Goal: Information Seeking & Learning: Learn about a topic

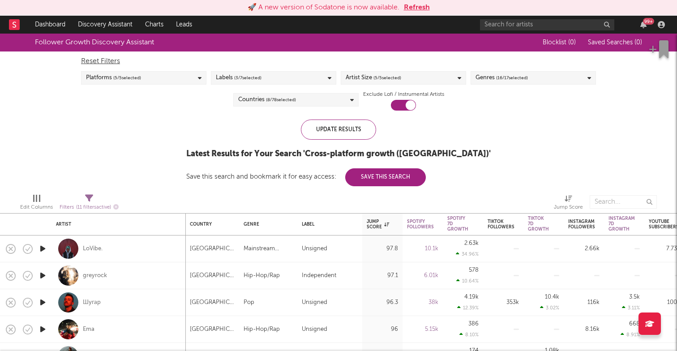
click at [667, 77] on div "Follower Growth Discovery Assistant Blocklist ( 0 ) Saved Searches ( 0 ) Reset …" at bounding box center [338, 110] width 677 height 153
click at [645, 26] on icon "button" at bounding box center [643, 24] width 6 height 7
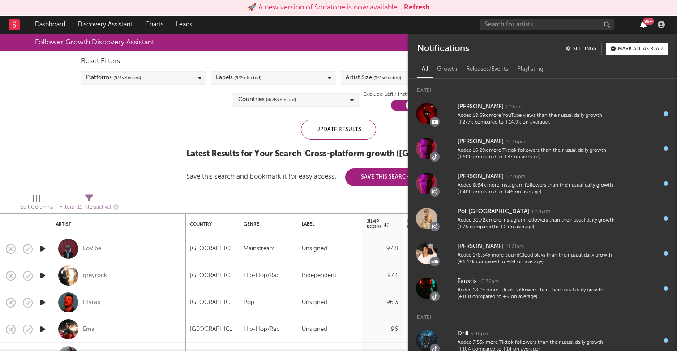
click at [645, 26] on icon "button" at bounding box center [643, 24] width 6 height 7
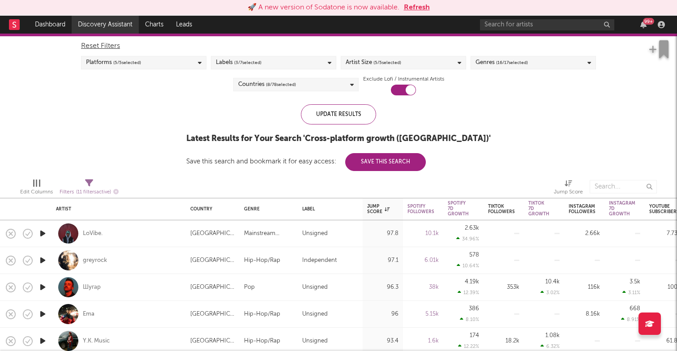
click at [101, 26] on link "Discovery Assistant" at bounding box center [105, 25] width 67 height 18
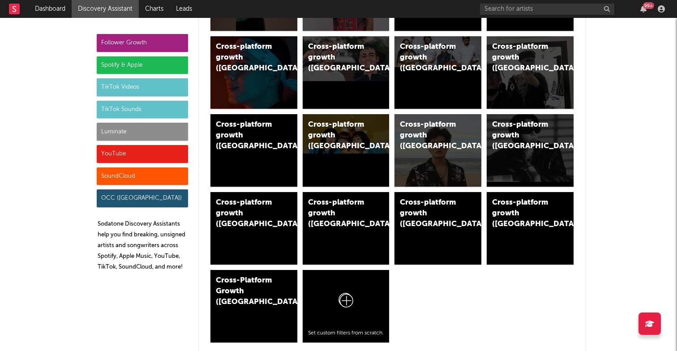
scroll to position [463, 0]
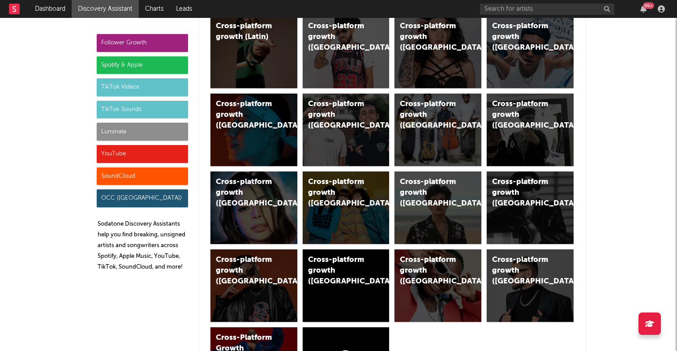
click at [127, 152] on div "YouTube" at bounding box center [142, 154] width 91 height 18
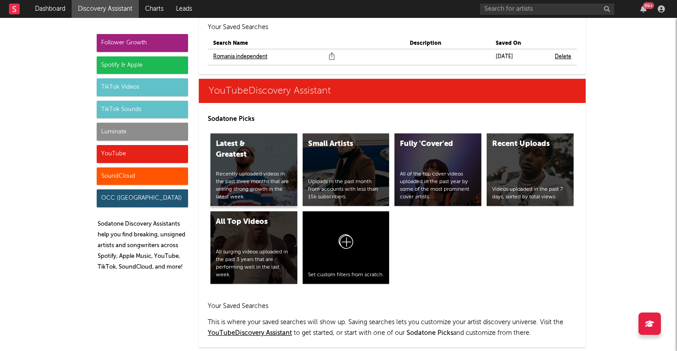
scroll to position [5047, 0]
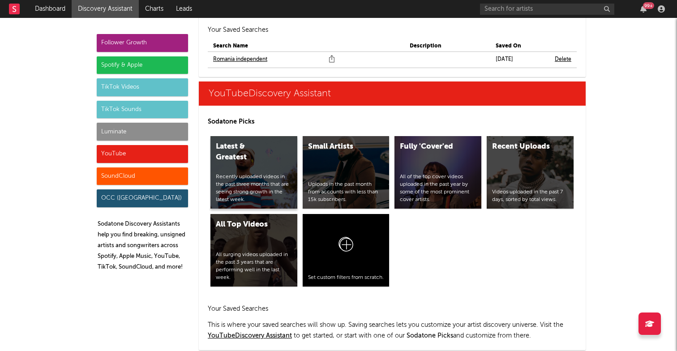
click at [270, 173] on div "Recently uploaded videos in the past three months that are seeing strong growth…" at bounding box center [254, 188] width 76 height 30
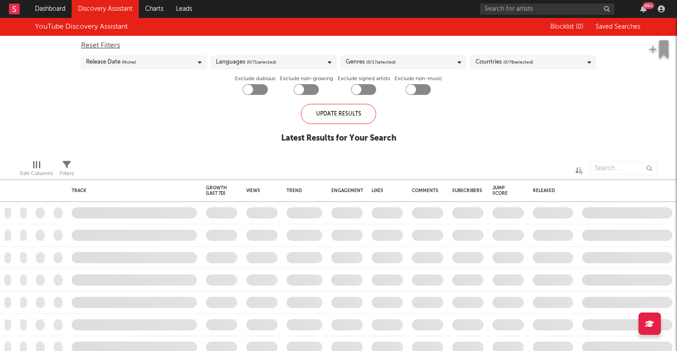
checkbox input "true"
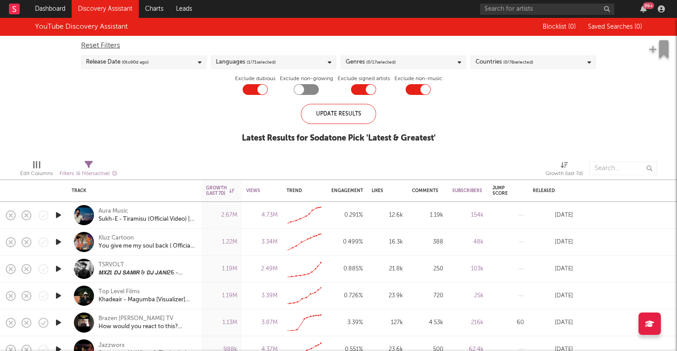
click at [199, 64] on icon at bounding box center [200, 63] width 4 height 6
click at [195, 46] on div "Reset Filters" at bounding box center [338, 45] width 515 height 11
checkbox input "false"
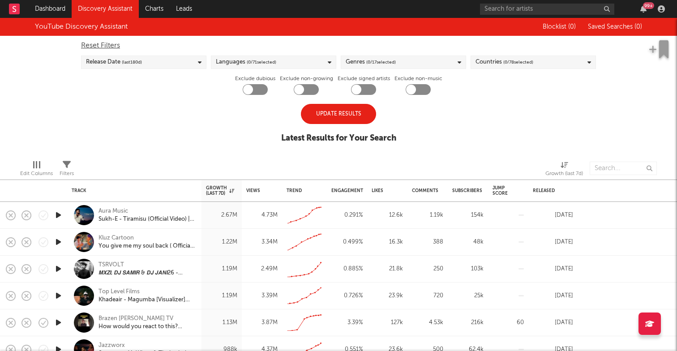
click at [201, 61] on icon at bounding box center [200, 63] width 4 height 6
click at [92, 116] on div at bounding box center [89, 116] width 7 height 7
click at [86, 116] on input "Last 180 Days" at bounding box center [86, 117] width 0 height 11
click at [58, 114] on div "YouTube Discovery Assistant Blocklist ( 0 ) Saved Searches ( 0 ) Reset Filters …" at bounding box center [338, 85] width 677 height 135
click at [329, 63] on icon at bounding box center [330, 63] width 4 height 6
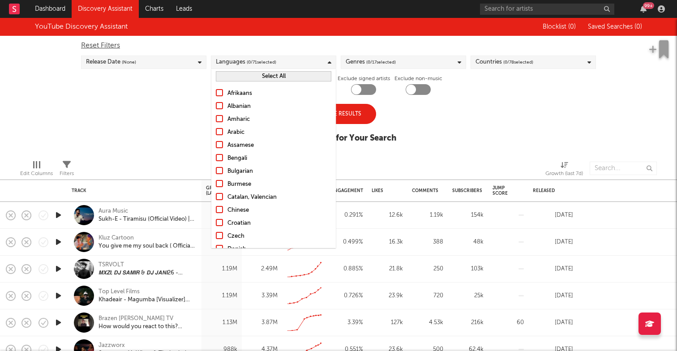
click at [331, 45] on div "Reset Filters" at bounding box center [338, 45] width 515 height 11
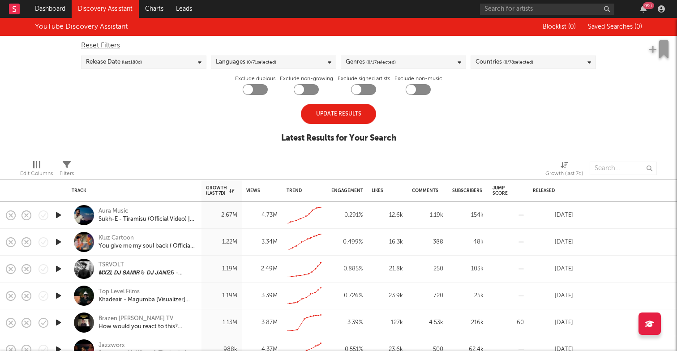
click at [331, 62] on icon at bounding box center [330, 63] width 4 height 6
click at [333, 44] on div "Reset Filters" at bounding box center [338, 45] width 515 height 11
click at [526, 60] on span "( 0 / 78 selected)" at bounding box center [518, 62] width 30 height 11
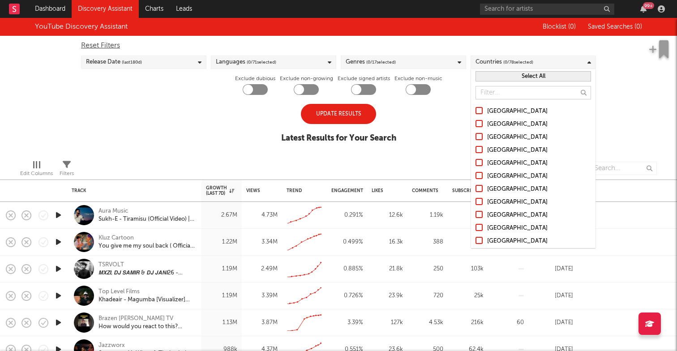
click at [532, 91] on input "text" at bounding box center [534, 92] width 116 height 13
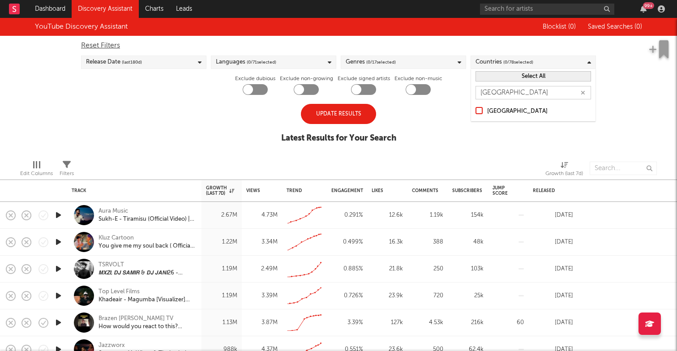
type input "serbia"
click at [481, 110] on div at bounding box center [479, 110] width 7 height 7
click at [476, 110] on input "[GEOGRAPHIC_DATA]" at bounding box center [476, 111] width 0 height 11
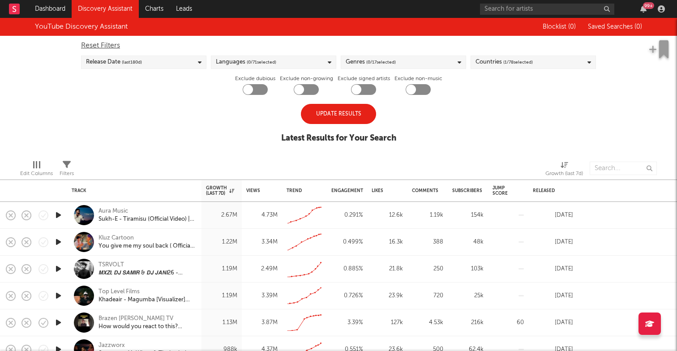
click at [447, 132] on div "YouTube Discovery Assistant Blocklist ( 0 ) Saved Searches ( 0 ) Reset Filters …" at bounding box center [338, 85] width 677 height 135
click at [352, 114] on div "Update Results" at bounding box center [338, 114] width 75 height 20
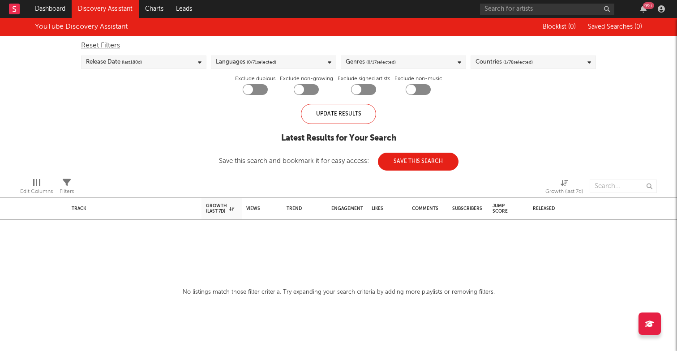
click at [539, 57] on div "Countries ( 1 / 78 selected)" at bounding box center [533, 62] width 125 height 13
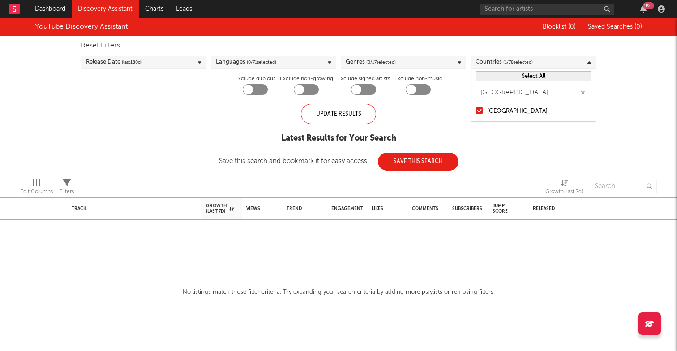
click at [480, 111] on div at bounding box center [479, 110] width 7 height 7
click at [476, 111] on input "[GEOGRAPHIC_DATA]" at bounding box center [476, 111] width 0 height 11
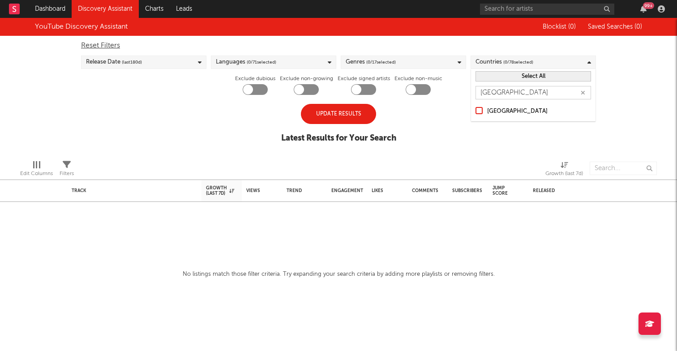
click at [561, 74] on button "Select All" at bounding box center [534, 76] width 116 height 10
click at [586, 60] on div "Countries ( 78 / 78 selected)" at bounding box center [533, 62] width 125 height 13
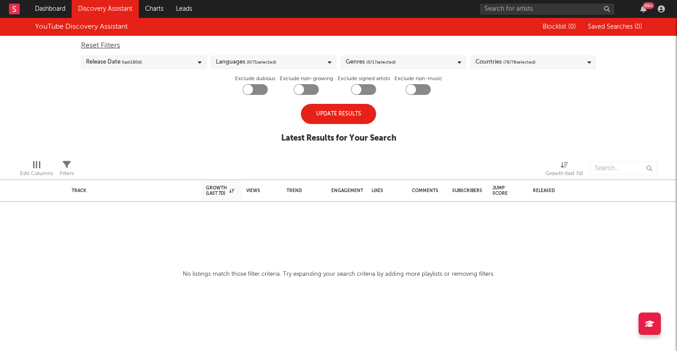
click at [350, 118] on div "Update Results" at bounding box center [338, 114] width 75 height 20
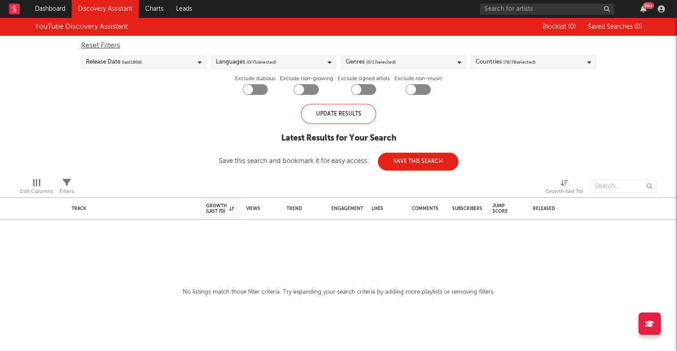
click at [310, 63] on div "Languages ( 0 / 71 selected)" at bounding box center [273, 62] width 125 height 13
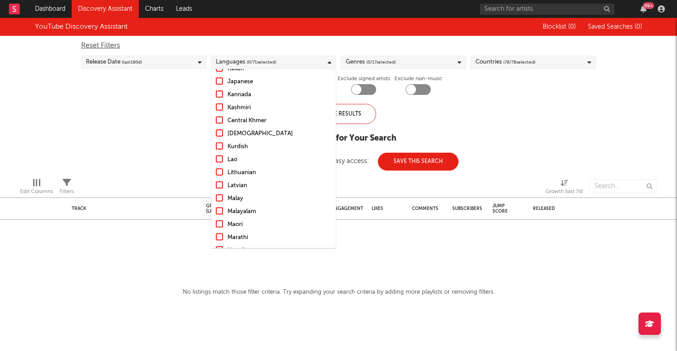
scroll to position [561, 0]
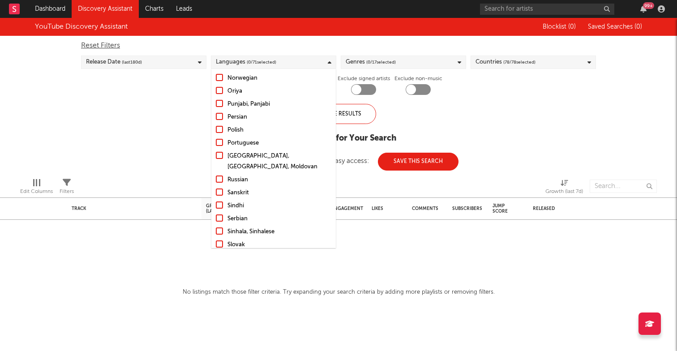
click at [234, 214] on div "Serbian" at bounding box center [280, 219] width 104 height 11
click at [216, 214] on input "Serbian" at bounding box center [216, 219] width 0 height 11
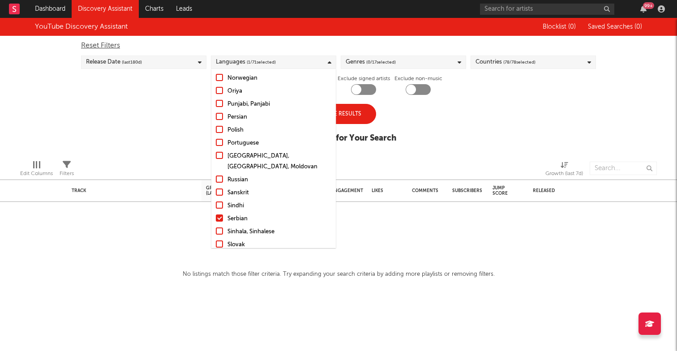
click at [401, 160] on div at bounding box center [428, 168] width 223 height 22
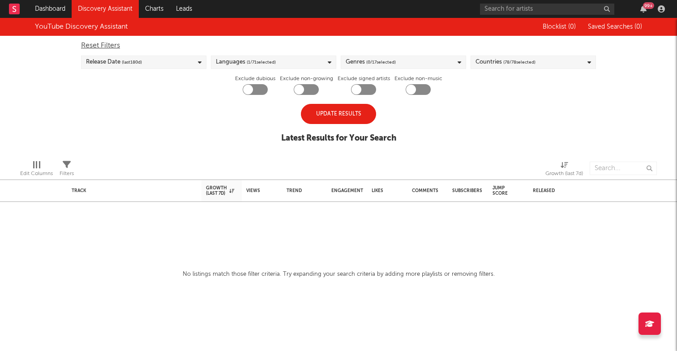
click at [343, 114] on div "Update Results" at bounding box center [338, 114] width 75 height 20
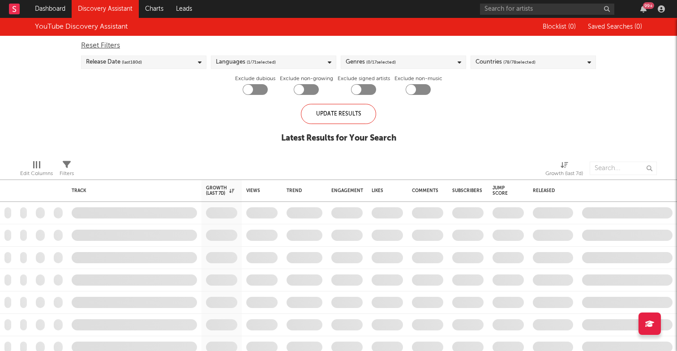
click at [565, 62] on div "Countries ( 78 / 78 selected)" at bounding box center [533, 62] width 125 height 13
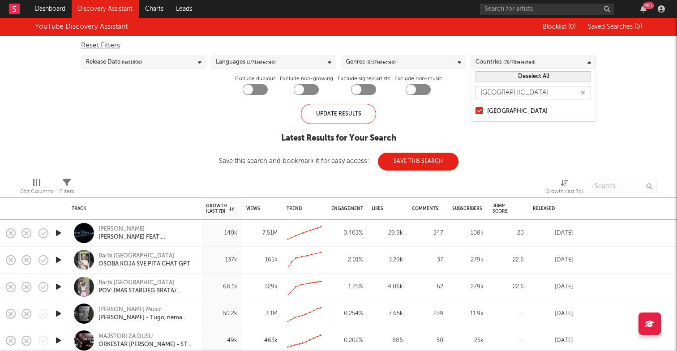
click at [593, 61] on div "Countries ( 78 / 78 selected)" at bounding box center [533, 62] width 125 height 13
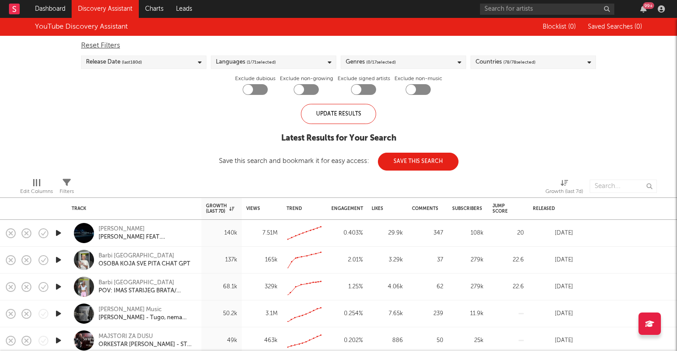
click at [604, 68] on div "YouTube Discovery Assistant Blocklist ( 0 ) Saved Searches ( 0 ) Reset Filters …" at bounding box center [338, 94] width 677 height 153
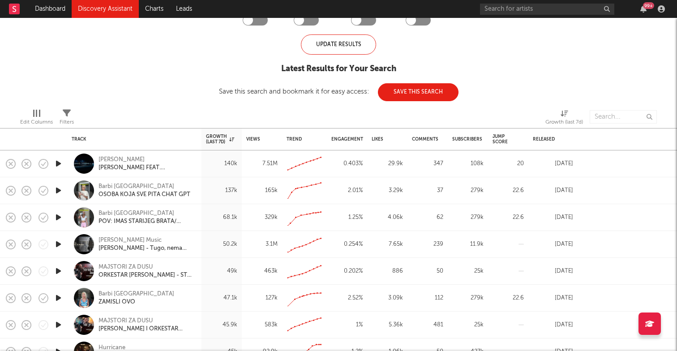
click at [79, 299] on div at bounding box center [84, 298] width 20 height 20
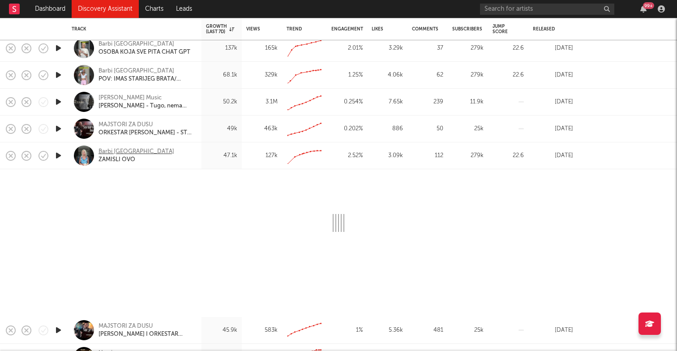
click at [114, 150] on div "Barbi [GEOGRAPHIC_DATA]" at bounding box center [137, 152] width 76 height 8
select select "1w"
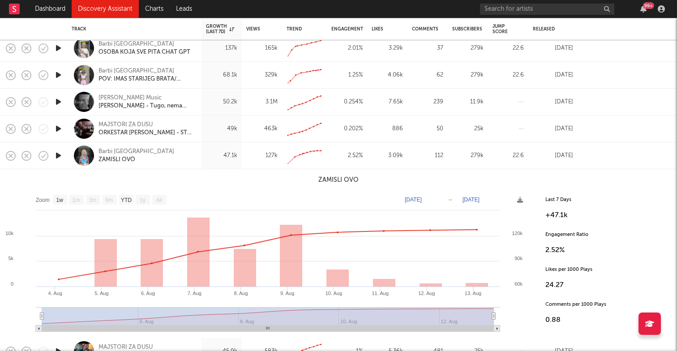
click at [557, 155] on div "Aug 2, 2025" at bounding box center [553, 155] width 40 height 11
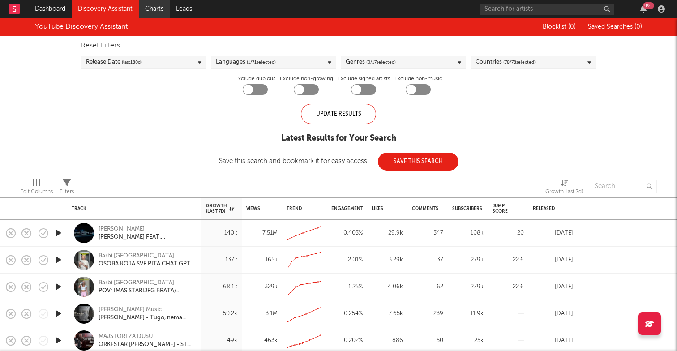
click at [153, 10] on link "Charts" at bounding box center [154, 9] width 31 height 18
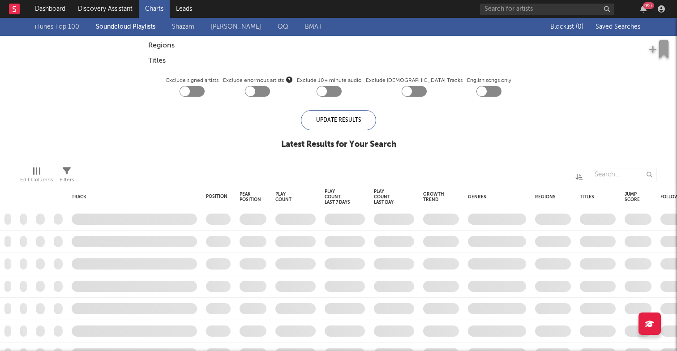
checkbox input "true"
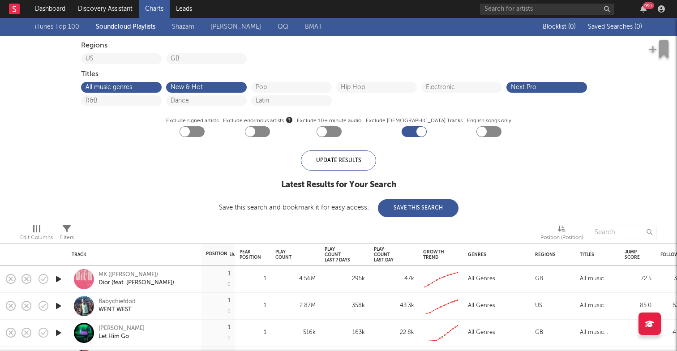
click at [29, 85] on div "iTunes Top 100 Soundcloud Playlists Shazam Warner Chappell QQ BMAT Blocklist ( …" at bounding box center [338, 117] width 677 height 199
click at [124, 10] on link "Discovery Assistant" at bounding box center [105, 9] width 67 height 18
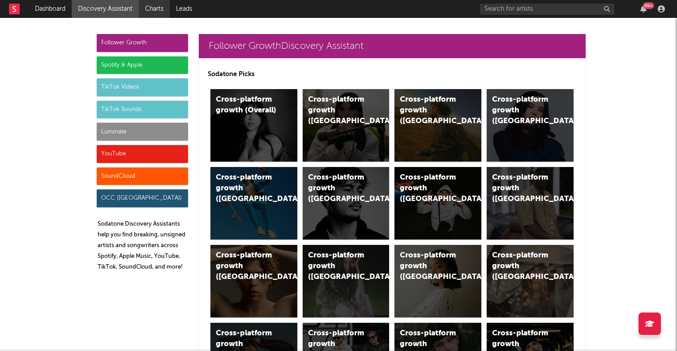
click at [155, 8] on link "Charts" at bounding box center [154, 9] width 31 height 18
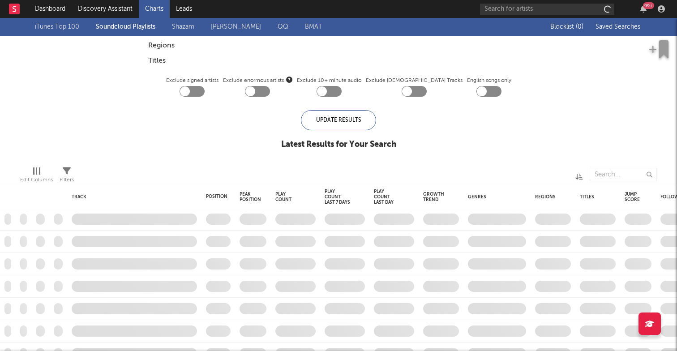
checkbox input "true"
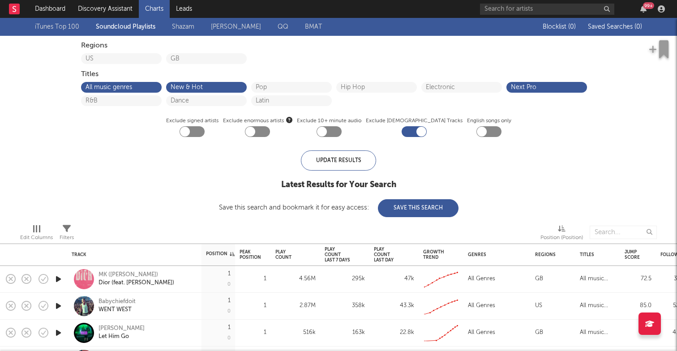
click at [226, 26] on link "Warner Chappell" at bounding box center [236, 26] width 50 height 11
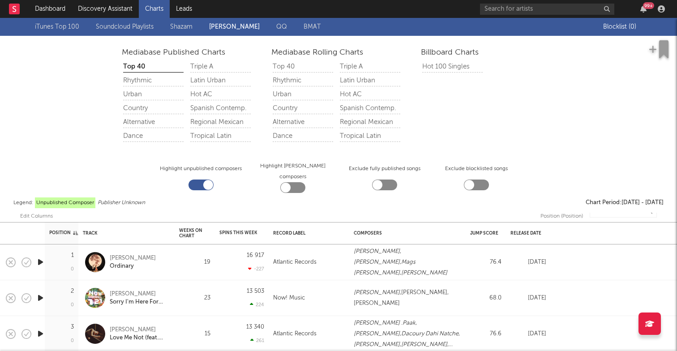
click at [55, 29] on link "iTunes Top 100" at bounding box center [57, 26] width 44 height 11
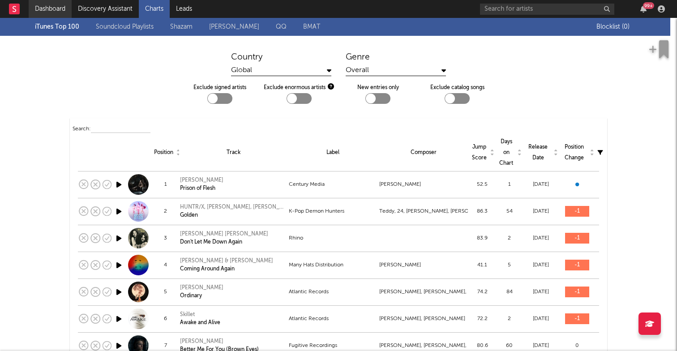
click at [60, 6] on link "Dashboard" at bounding box center [50, 9] width 43 height 18
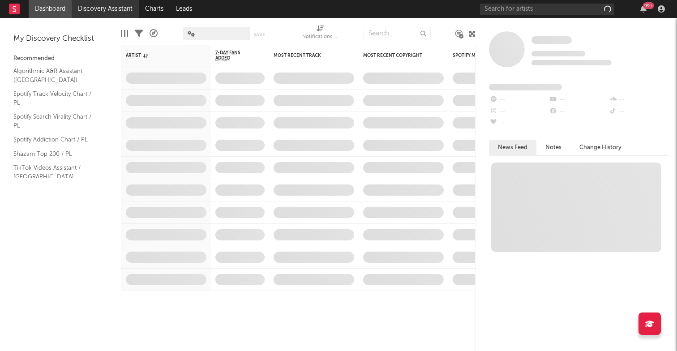
click at [103, 8] on link "Discovery Assistant" at bounding box center [105, 9] width 67 height 18
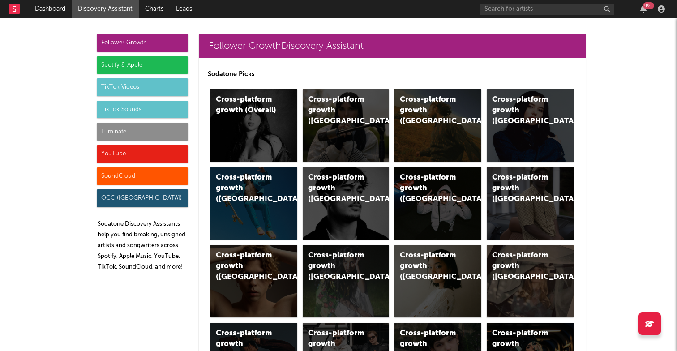
click at [122, 62] on div "Spotify & Apple" at bounding box center [142, 65] width 91 height 18
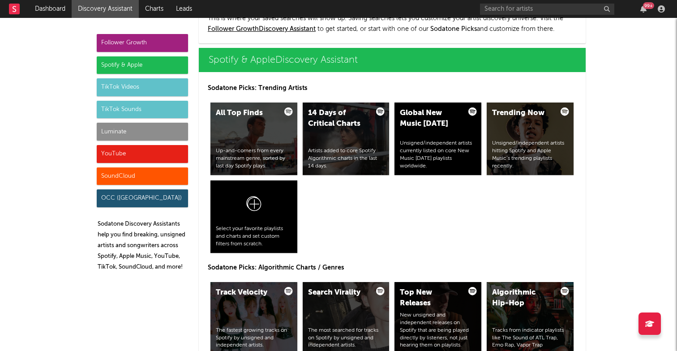
scroll to position [895, 0]
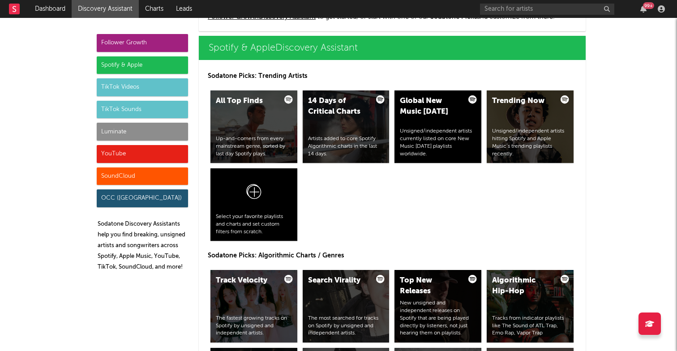
click at [145, 152] on div "YouTube" at bounding box center [142, 154] width 91 height 18
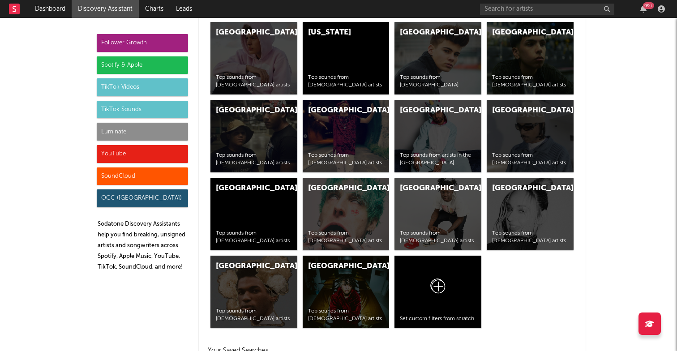
scroll to position [5049, 0]
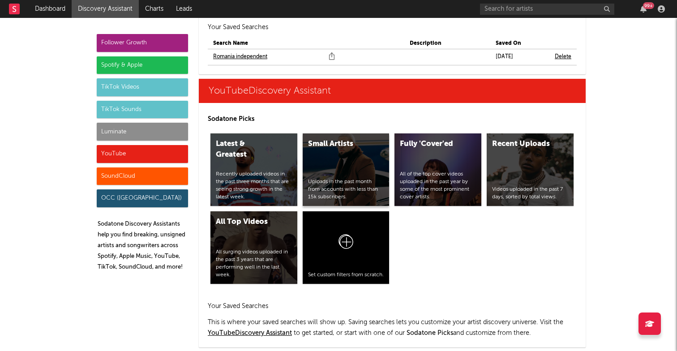
click at [335, 133] on div "Small Artists Uploads in the past month from accounts with less than 15k subscr…" at bounding box center [346, 169] width 87 height 73
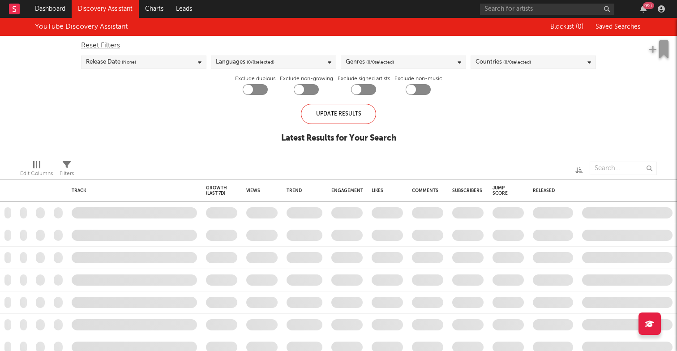
checkbox input "true"
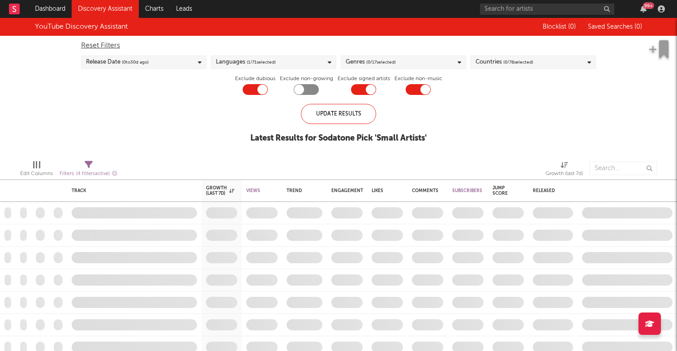
click at [510, 66] on span "( 0 / 78 selected)" at bounding box center [518, 62] width 30 height 11
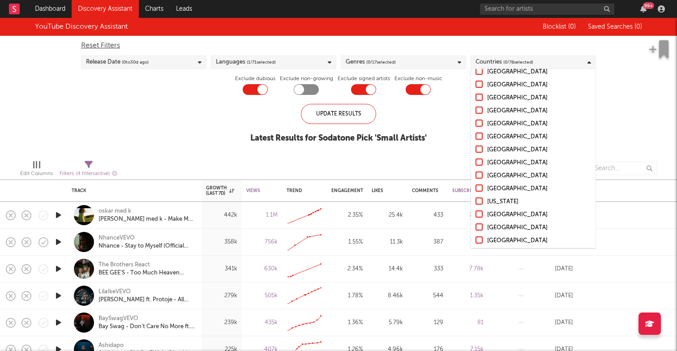
scroll to position [559, 0]
click at [541, 60] on div "Countries ( 0 / 78 selected)" at bounding box center [533, 62] width 125 height 13
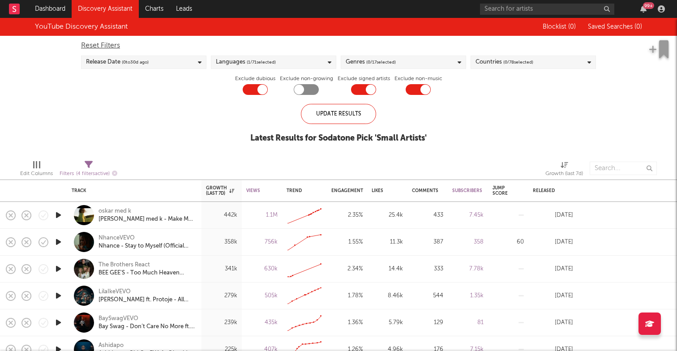
click at [541, 60] on div "Countries ( 0 / 78 selected)" at bounding box center [533, 62] width 125 height 13
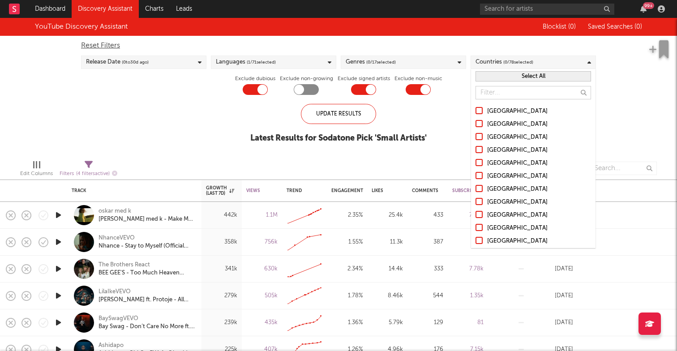
click at [529, 95] on input "text" at bounding box center [534, 92] width 116 height 13
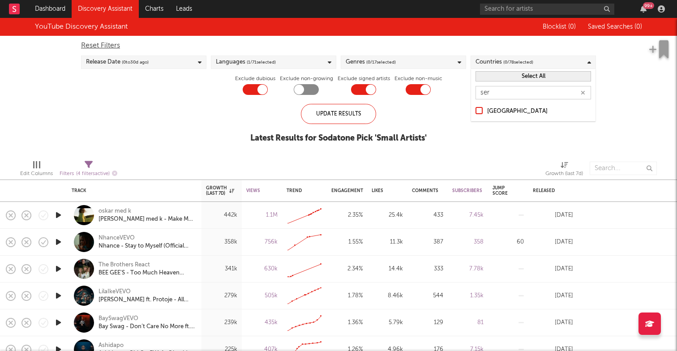
type input "ser"
click at [478, 112] on div at bounding box center [479, 110] width 7 height 7
click at [476, 112] on input "[GEOGRAPHIC_DATA]" at bounding box center [476, 111] width 0 height 11
click at [355, 117] on div "Update Results" at bounding box center [338, 114] width 75 height 20
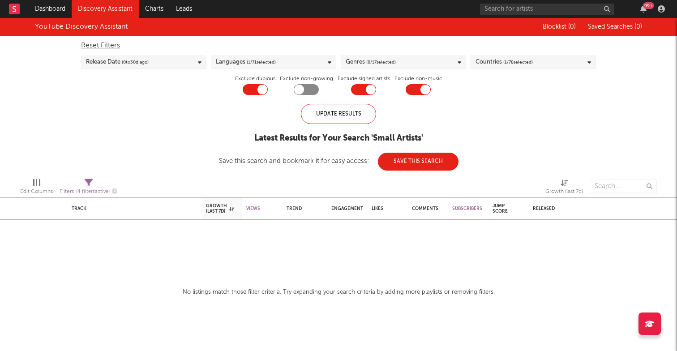
click at [588, 62] on icon at bounding box center [590, 63] width 4 height 6
click at [529, 76] on button "Select All" at bounding box center [534, 76] width 116 height 10
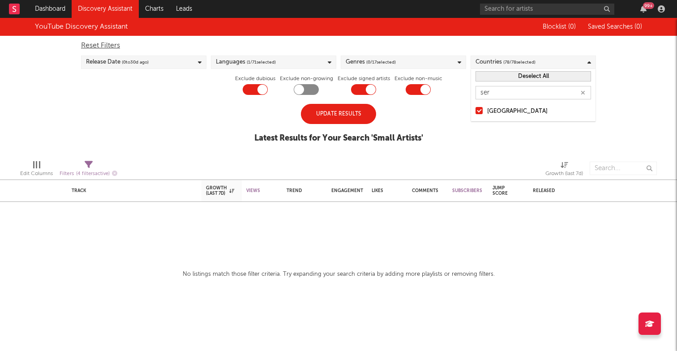
click at [360, 115] on div "Update Results" at bounding box center [338, 114] width 75 height 20
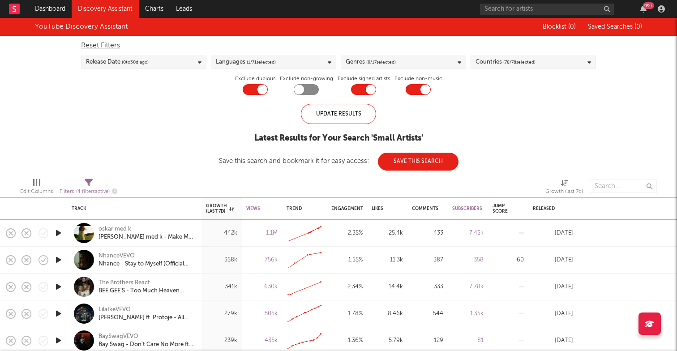
click at [330, 61] on icon at bounding box center [330, 63] width 4 height 6
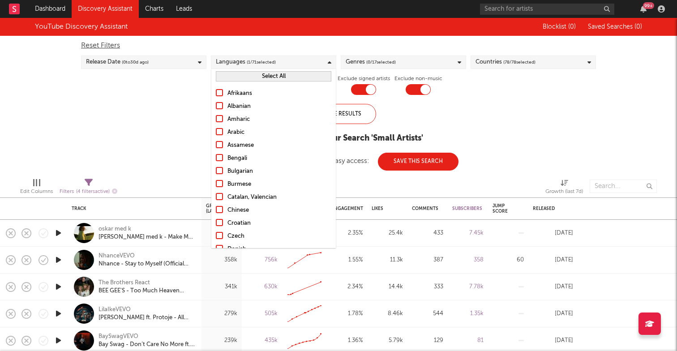
click at [298, 62] on div "Languages ( 1 / 71 selected)" at bounding box center [273, 62] width 125 height 13
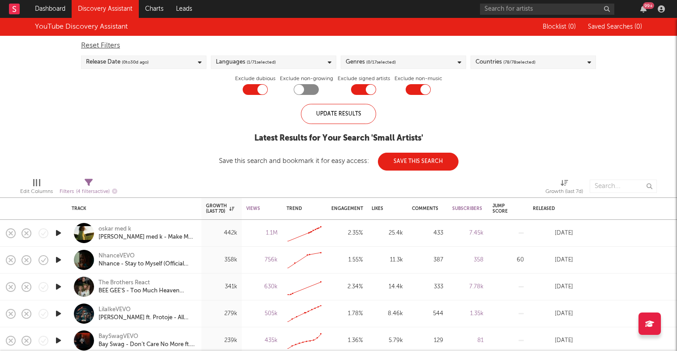
click at [298, 62] on div "Languages ( 1 / 71 selected)" at bounding box center [273, 62] width 125 height 13
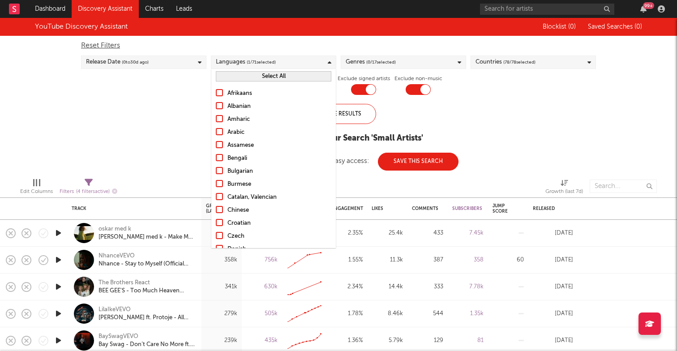
click at [298, 62] on div "Languages ( 1 / 71 selected)" at bounding box center [273, 62] width 125 height 13
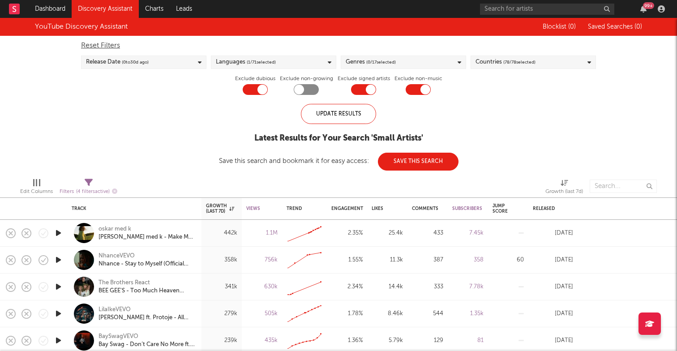
click at [298, 62] on div "Languages ( 1 / 71 selected)" at bounding box center [273, 62] width 125 height 13
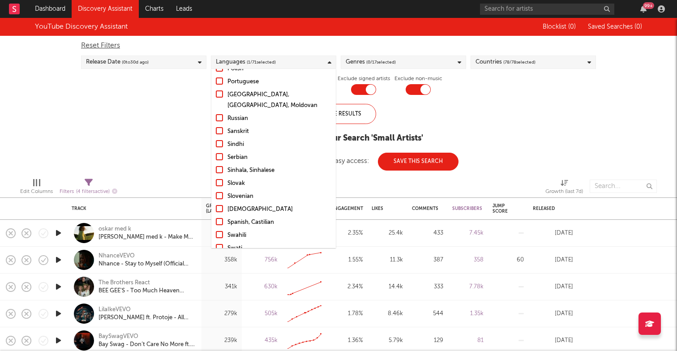
scroll to position [624, 0]
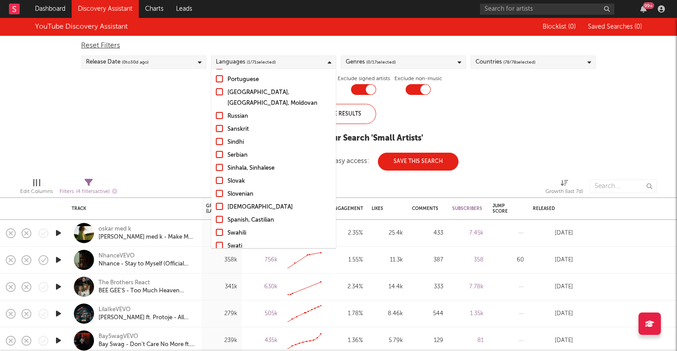
click at [221, 151] on div at bounding box center [219, 154] width 7 height 7
click at [216, 150] on input "Serbian" at bounding box center [216, 155] width 0 height 11
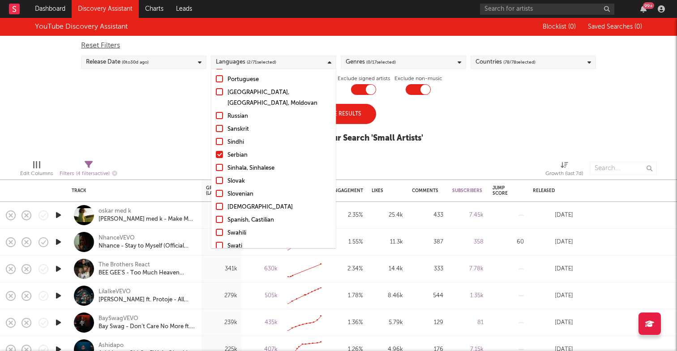
click at [160, 108] on div "YouTube Discovery Assistant Blocklist ( 0 ) Saved Searches ( 0 ) Reset Filters …" at bounding box center [338, 85] width 677 height 135
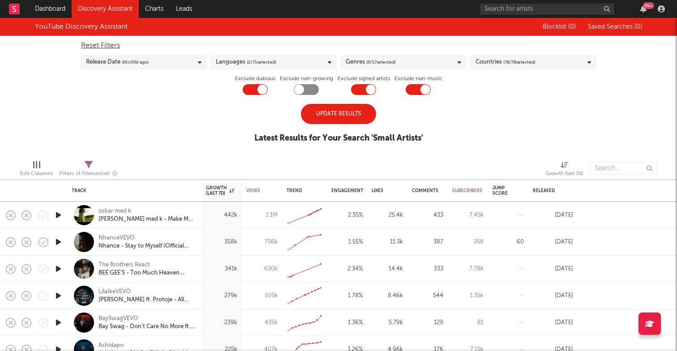
click at [358, 118] on div "Update Results" at bounding box center [338, 114] width 75 height 20
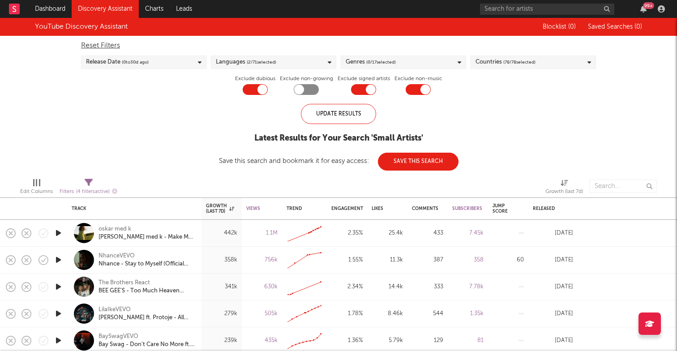
click at [302, 59] on div "Languages ( 2 / 71 selected)" at bounding box center [273, 62] width 125 height 13
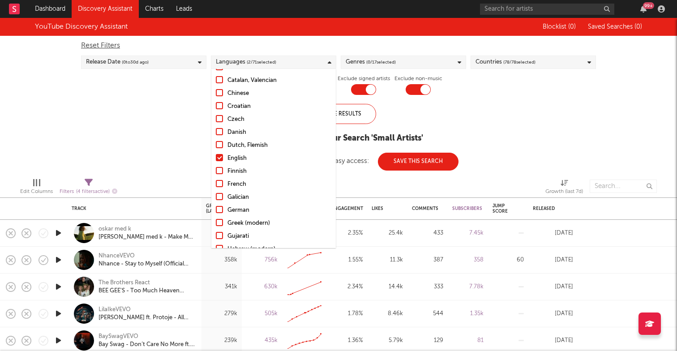
scroll to position [113, 0]
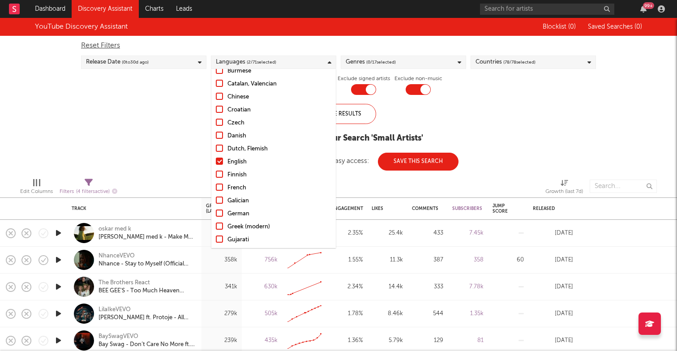
click at [223, 162] on div at bounding box center [219, 161] width 7 height 7
click at [216, 162] on input "English" at bounding box center [216, 162] width 0 height 11
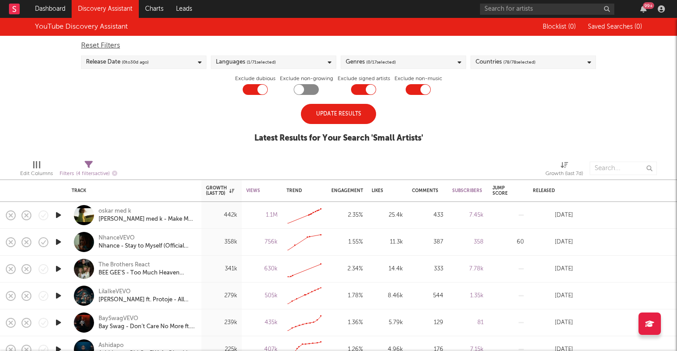
click at [359, 120] on div "Update Results" at bounding box center [338, 114] width 75 height 20
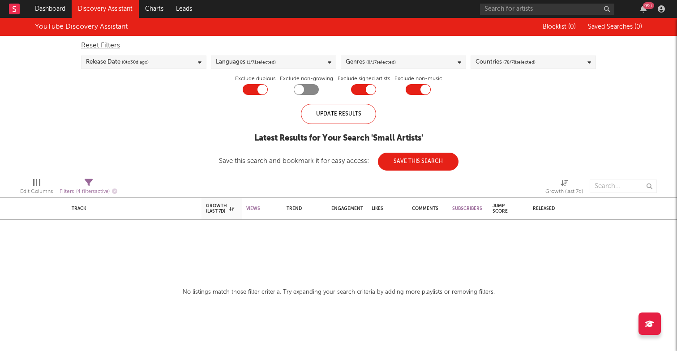
click at [305, 61] on div "Languages ( 1 / 71 selected)" at bounding box center [273, 62] width 125 height 13
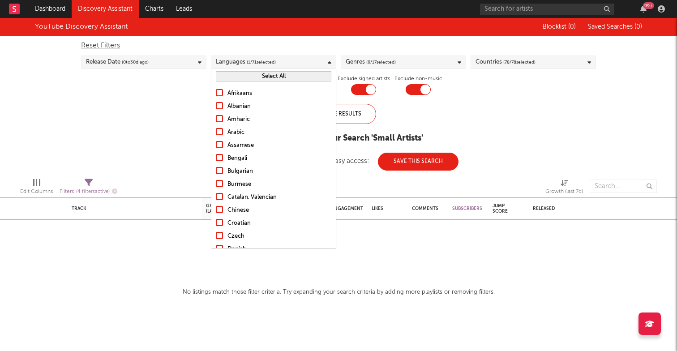
click at [219, 224] on div at bounding box center [219, 222] width 7 height 7
click at [216, 224] on input "Croatian" at bounding box center [216, 223] width 0 height 11
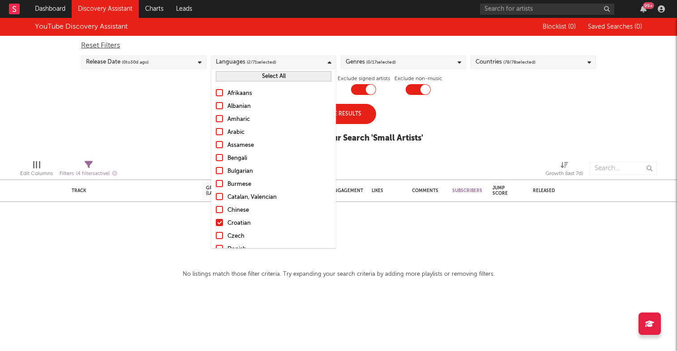
click at [356, 123] on div "Update Results" at bounding box center [338, 114] width 75 height 20
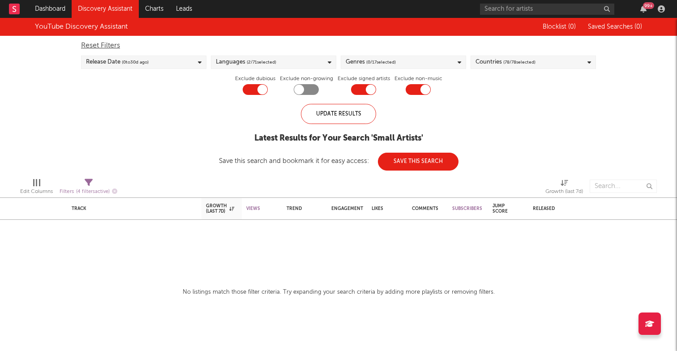
click at [239, 62] on div "Languages ( 2 / 71 selected)" at bounding box center [246, 62] width 60 height 11
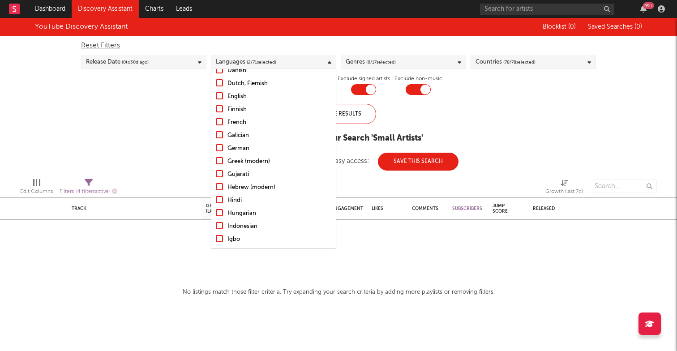
scroll to position [0, 0]
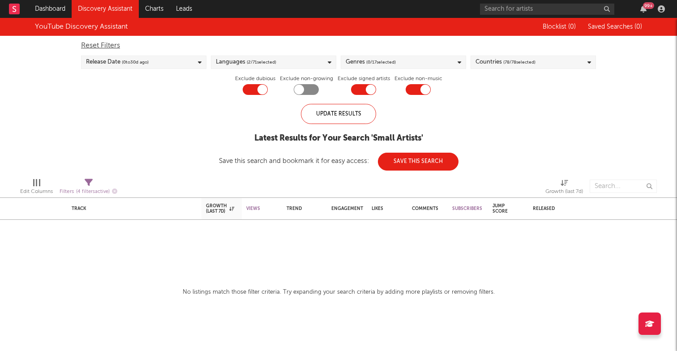
click at [142, 127] on div "YouTube Discovery Assistant Blocklist ( 0 ) Saved Searches ( 0 ) Reset Filters …" at bounding box center [338, 94] width 677 height 153
click at [315, 63] on div "Languages ( 2 / 71 selected)" at bounding box center [273, 62] width 125 height 13
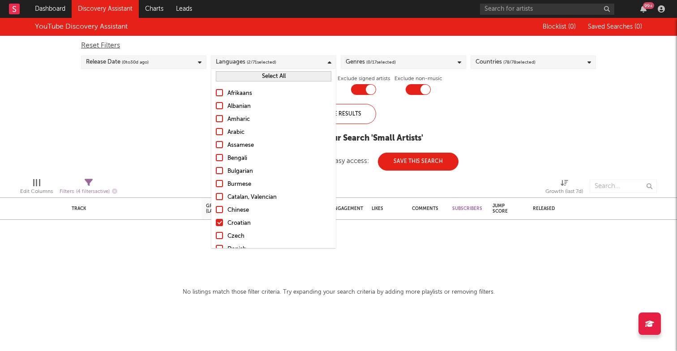
click at [218, 171] on div at bounding box center [219, 170] width 7 height 7
click at [216, 171] on input "Bulgarian" at bounding box center [216, 171] width 0 height 11
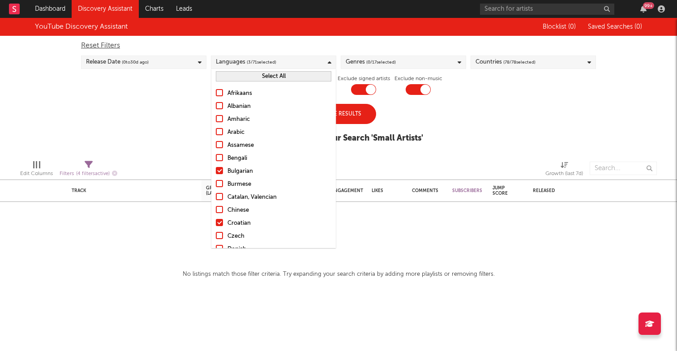
click at [357, 115] on div "Update Results" at bounding box center [338, 114] width 75 height 20
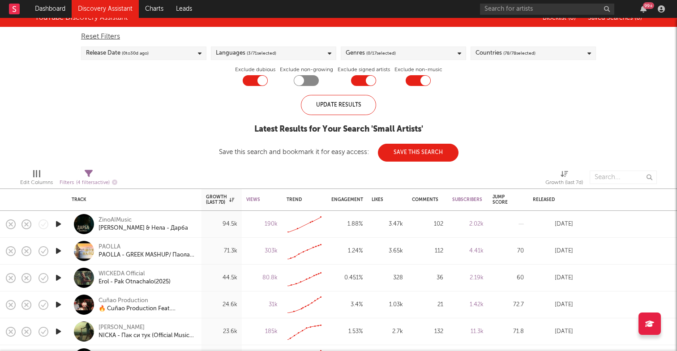
click at [306, 54] on div "Languages ( 3 / 71 selected)" at bounding box center [273, 53] width 125 height 13
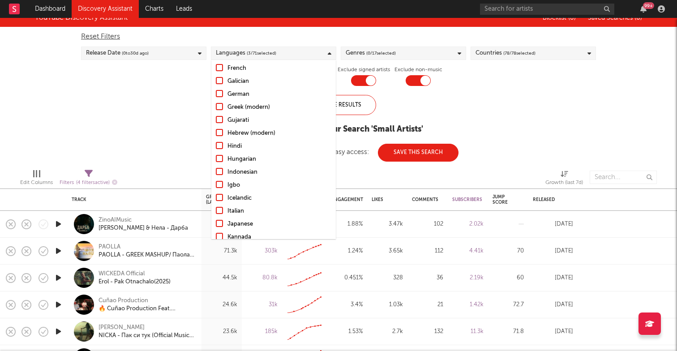
scroll to position [223, 0]
click at [220, 159] on div at bounding box center [219, 159] width 7 height 7
click at [216, 159] on input "Hungarian" at bounding box center [216, 160] width 0 height 11
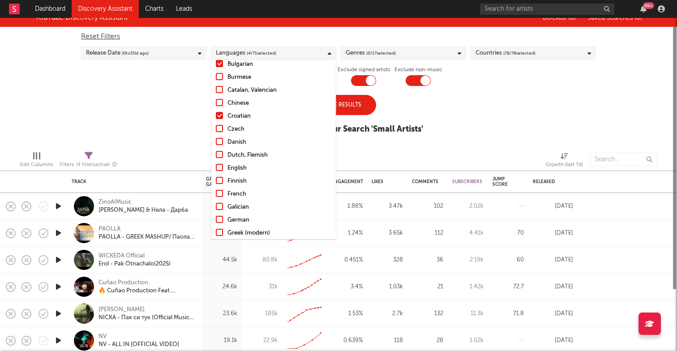
scroll to position [0, 0]
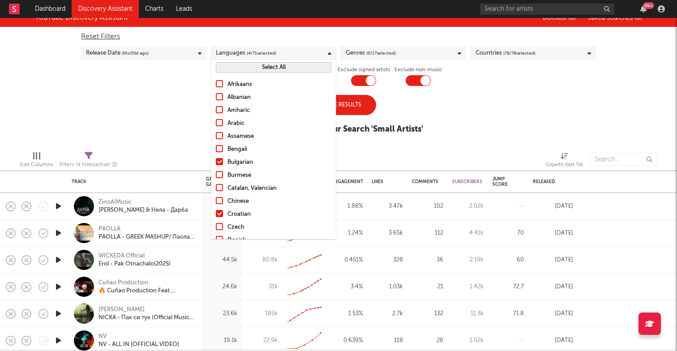
click at [220, 161] on div at bounding box center [219, 161] width 7 height 7
click at [216, 161] on input "Bulgarian" at bounding box center [216, 162] width 0 height 11
click at [221, 214] on div at bounding box center [219, 213] width 7 height 7
click at [216, 214] on input "Croatian" at bounding box center [216, 214] width 0 height 11
click at [361, 106] on div "Update Results" at bounding box center [338, 105] width 75 height 20
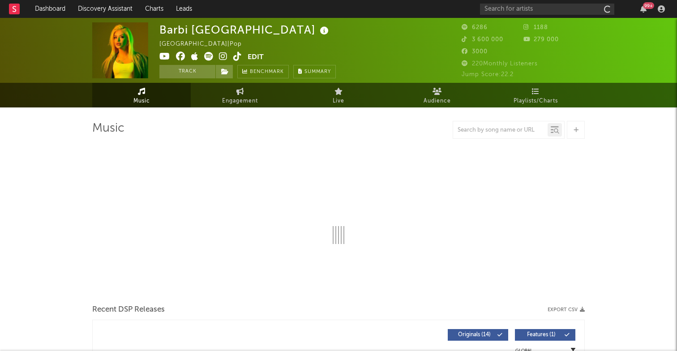
select select "1w"
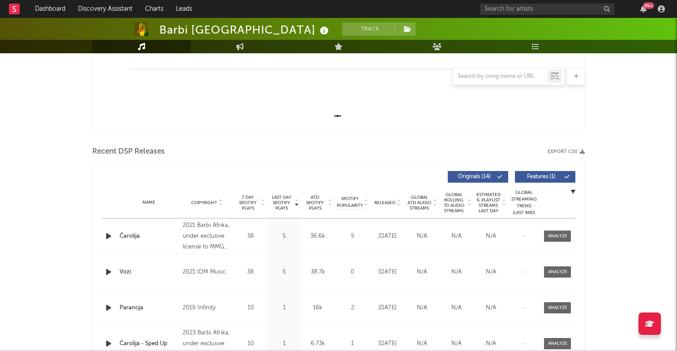
scroll to position [230, 0]
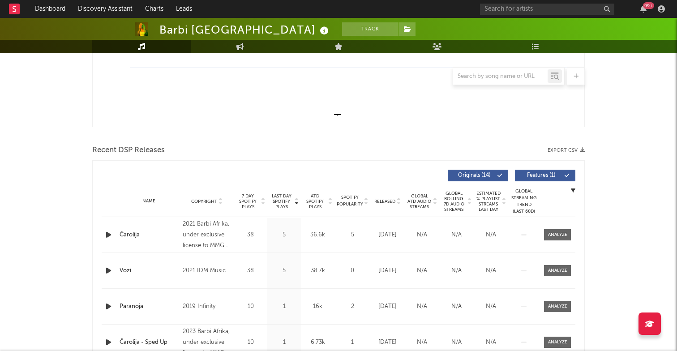
click at [387, 201] on span "Released" at bounding box center [384, 201] width 21 height 5
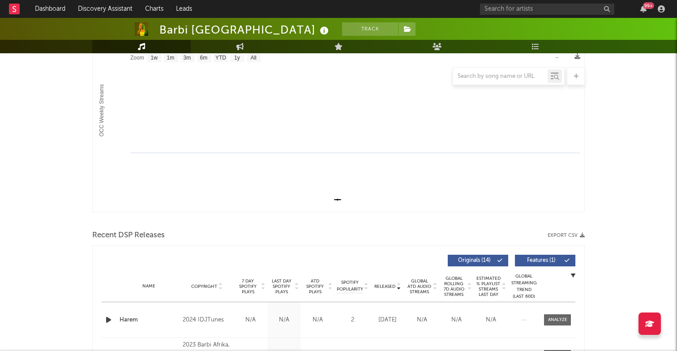
scroll to position [0, 0]
